Goal: Transaction & Acquisition: Download file/media

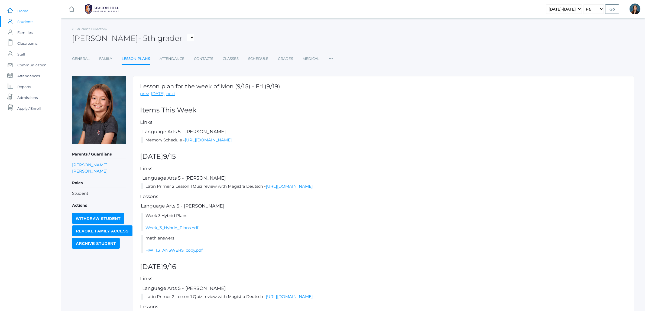
click at [26, 10] on span "Home" at bounding box center [22, 10] width 11 height 11
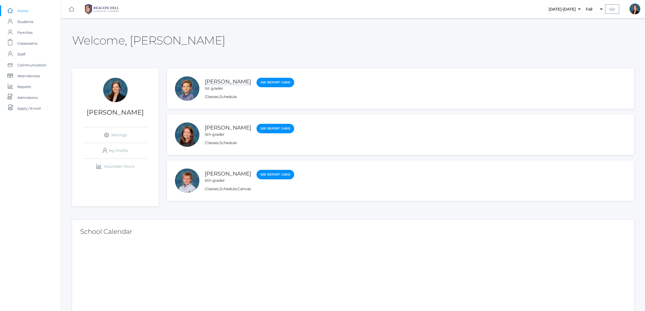
click at [211, 83] on link "[PERSON_NAME]" at bounding box center [228, 81] width 46 height 7
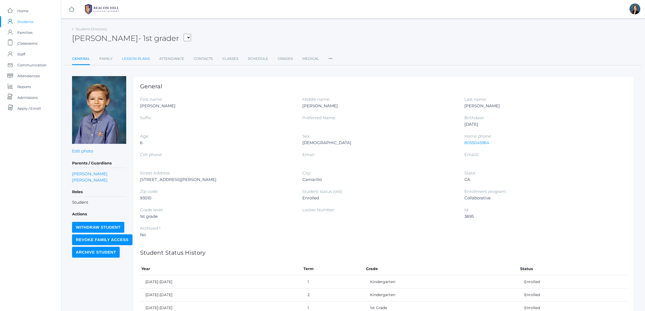
click at [148, 59] on link "Lesson Plans" at bounding box center [136, 58] width 28 height 11
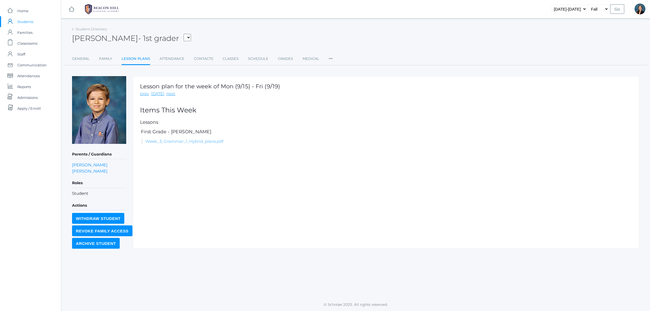
click at [182, 140] on link "Week_3_Grammar_1_Hybrid_plans.pdf" at bounding box center [185, 141] width 78 height 5
click at [207, 140] on link "Week_3_Grammar_1_Hybrid_plans.pdf" at bounding box center [185, 141] width 78 height 5
